Goal: Navigation & Orientation: Find specific page/section

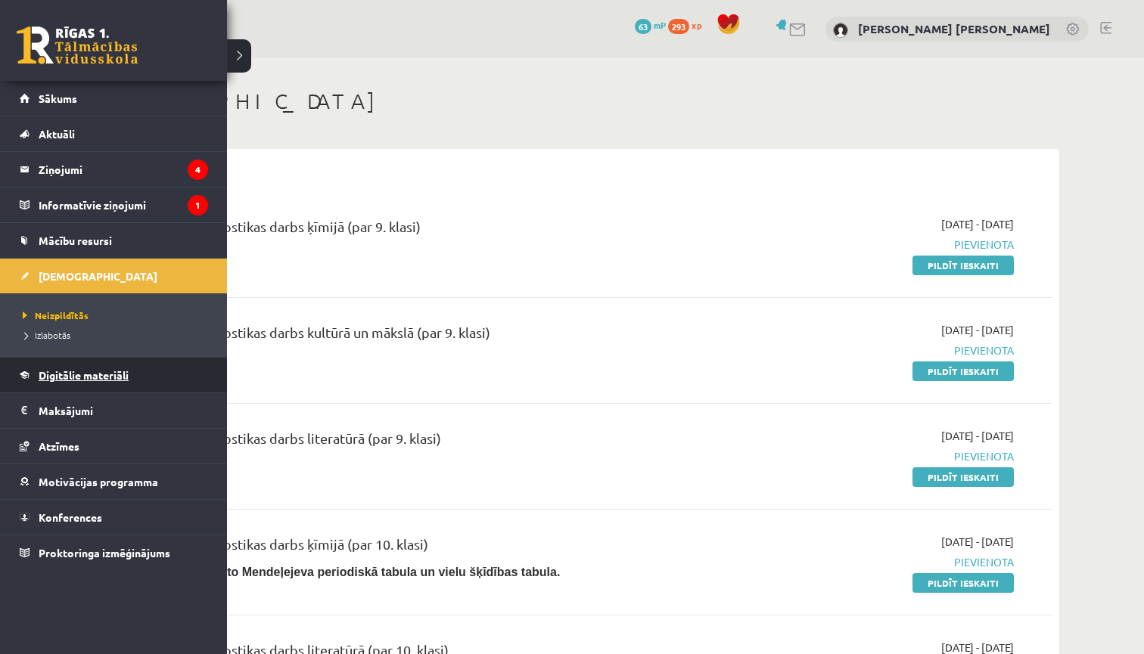
click at [94, 380] on span "Digitālie materiāli" at bounding box center [84, 375] width 90 height 14
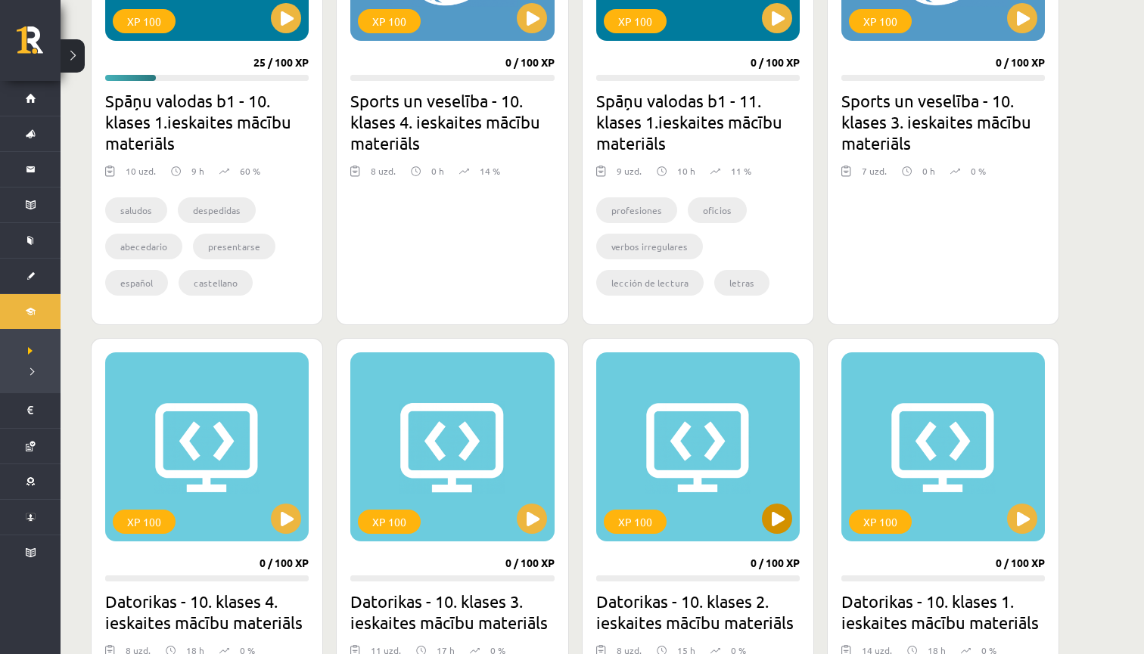
scroll to position [550, 0]
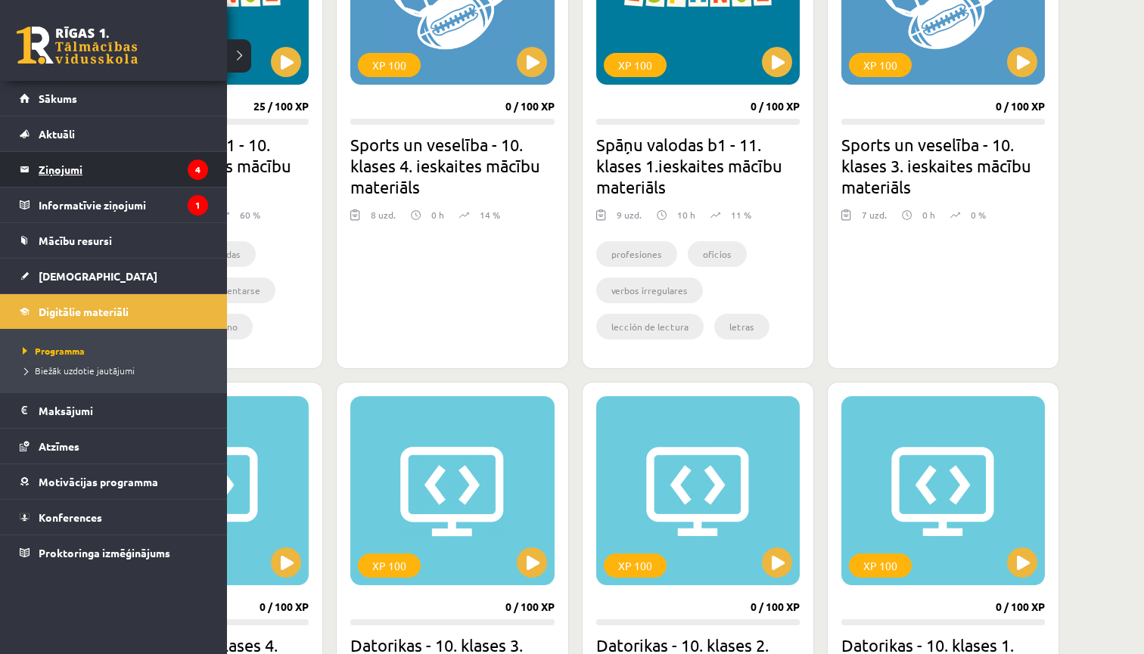
click at [95, 168] on legend "Ziņojumi 4" at bounding box center [123, 169] width 169 height 35
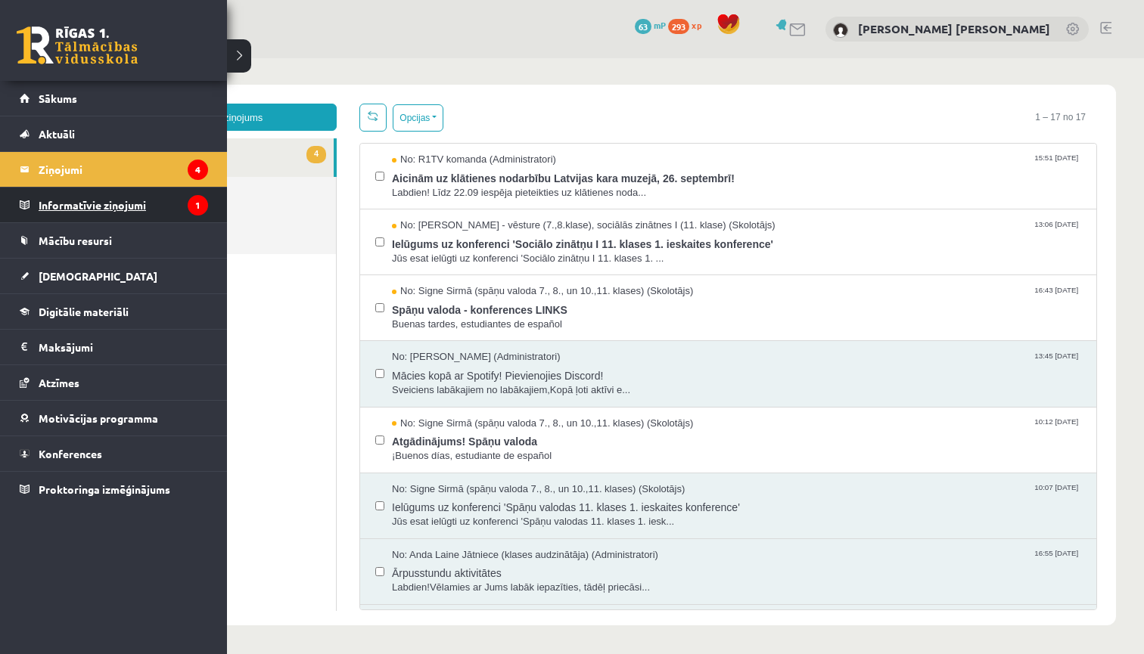
click at [58, 207] on legend "Informatīvie ziņojumi 1" at bounding box center [123, 205] width 169 height 35
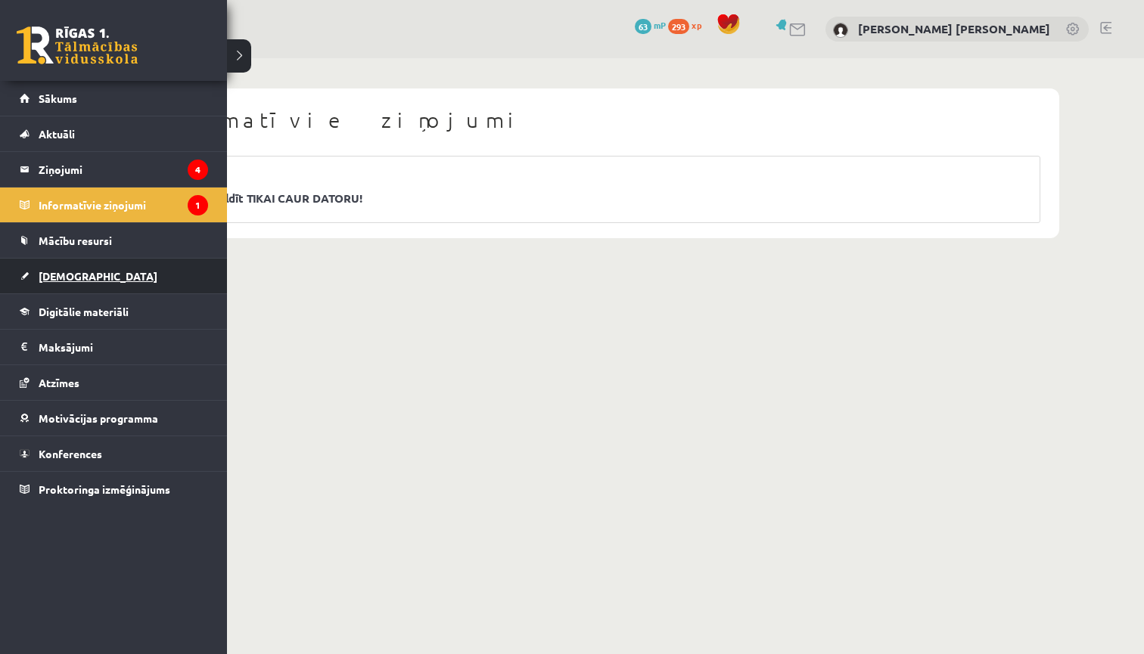
click at [75, 280] on span "[DEMOGRAPHIC_DATA]" at bounding box center [98, 276] width 119 height 14
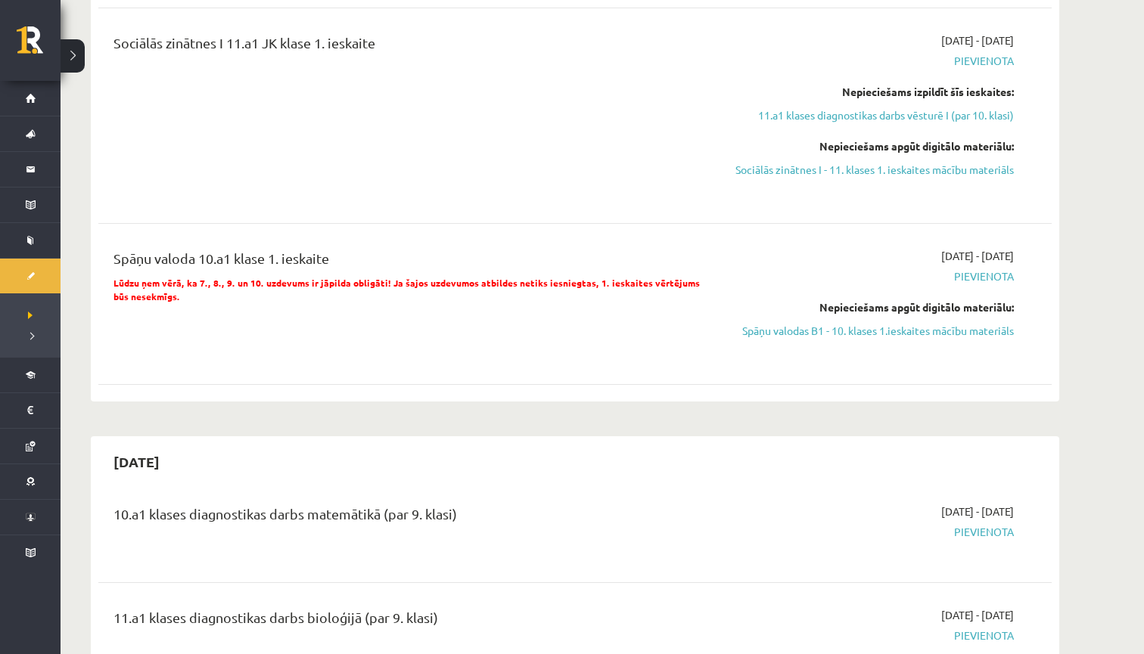
scroll to position [1714, 0]
